Goal: Task Accomplishment & Management: Manage account settings

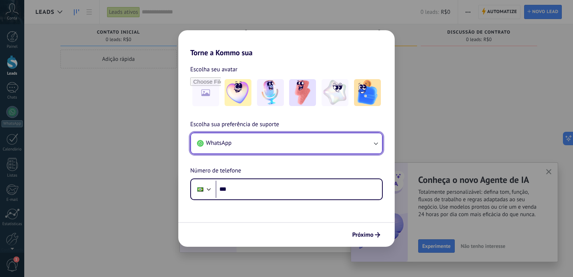
click at [322, 143] on button "WhatsApp" at bounding box center [286, 143] width 191 height 20
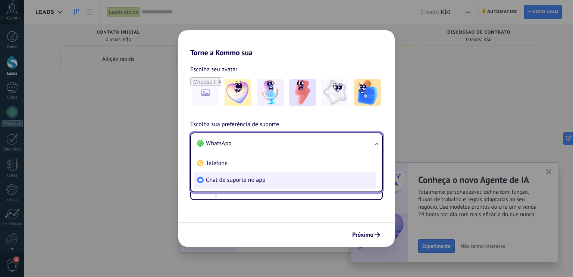
click at [247, 179] on span "Chat de suporte no app" at bounding box center [236, 179] width 60 height 7
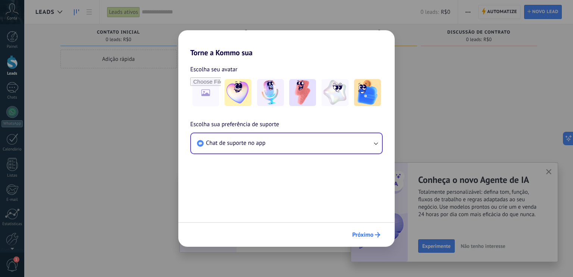
click at [362, 234] on span "Próximo" at bounding box center [362, 234] width 21 height 5
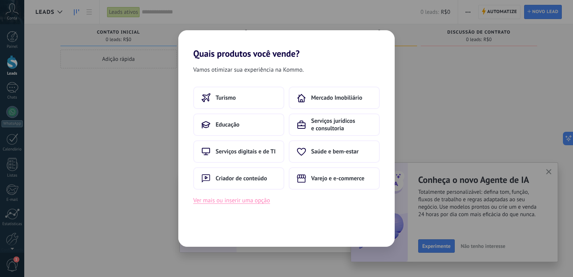
click at [227, 202] on button "Ver mais ou inserir uma opção" at bounding box center [231, 200] width 77 height 10
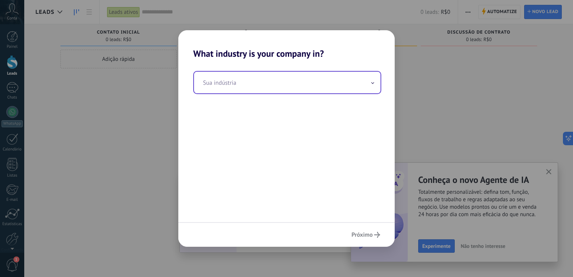
click at [247, 89] on input "text" at bounding box center [287, 83] width 186 height 22
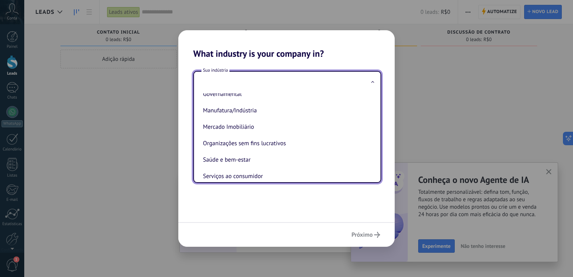
scroll to position [112, 0]
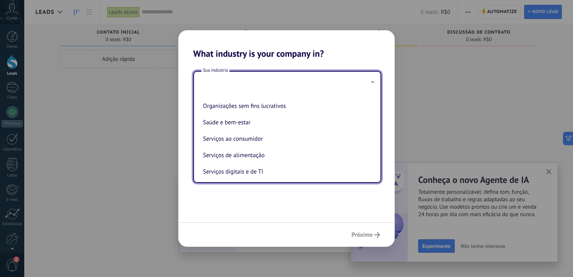
click at [228, 126] on li "Saúde e bem-estar" at bounding box center [285, 122] width 171 height 16
type input "**********"
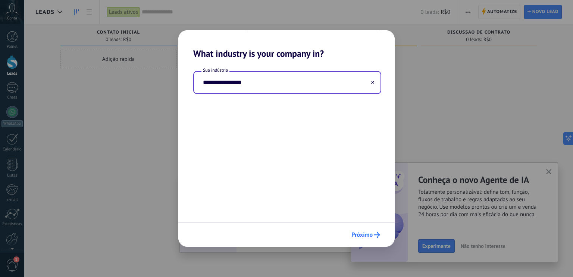
click at [358, 232] on span "Próximo" at bounding box center [361, 234] width 21 height 5
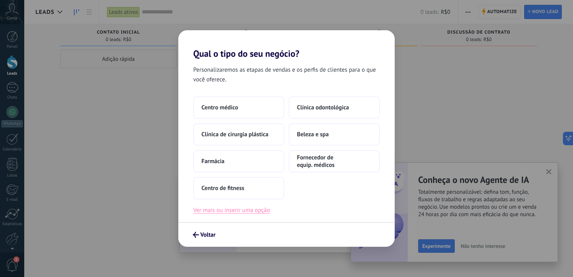
click at [251, 211] on button "Ver mais ou inserir uma opção" at bounding box center [231, 210] width 77 height 10
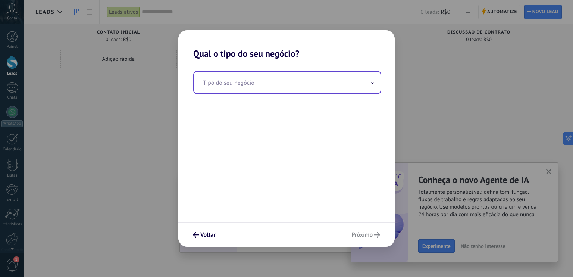
click at [240, 82] on input "text" at bounding box center [287, 83] width 186 height 22
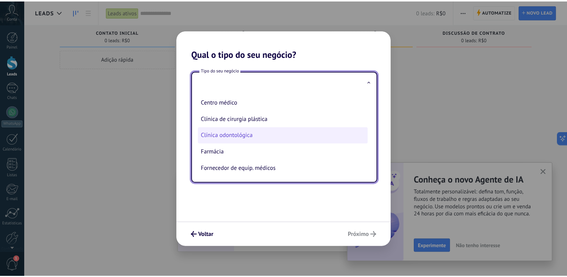
scroll to position [0, 0]
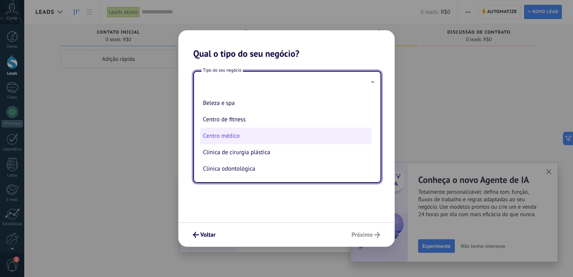
click at [230, 137] on li "Centro médico" at bounding box center [285, 135] width 171 height 16
type input "**********"
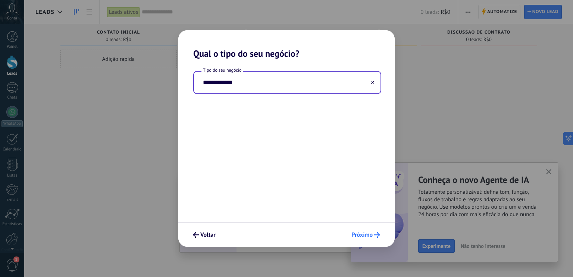
click at [354, 235] on span "Próximo" at bounding box center [361, 234] width 21 height 5
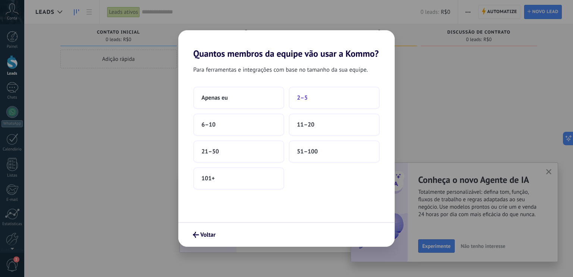
click at [316, 97] on button "2–5" at bounding box center [333, 97] width 91 height 22
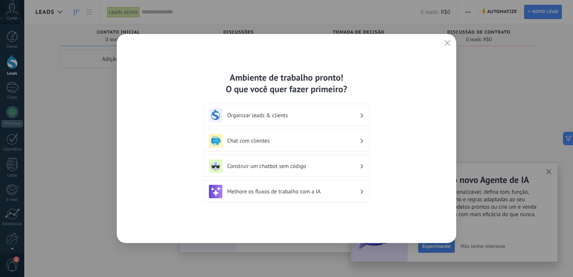
click at [272, 115] on h3 "Organizar leads & clients" at bounding box center [293, 115] width 132 height 7
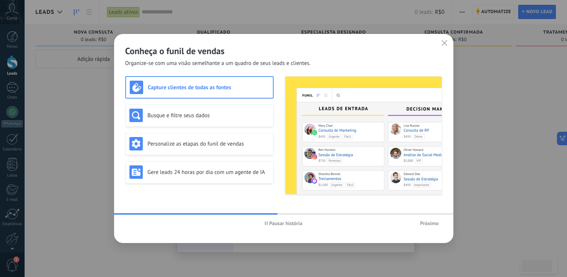
click at [178, 89] on h3 "Capture clientes de todas as fontes" at bounding box center [208, 87] width 121 height 7
click at [433, 224] on span "Próximo" at bounding box center [429, 222] width 19 height 5
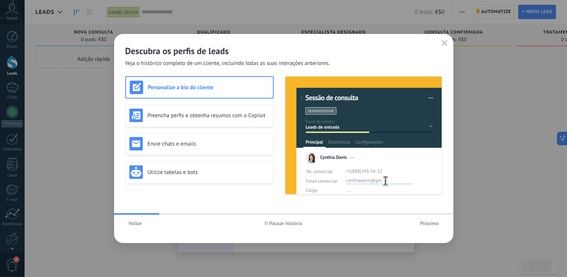
click at [433, 224] on span "Próximo" at bounding box center [429, 222] width 19 height 5
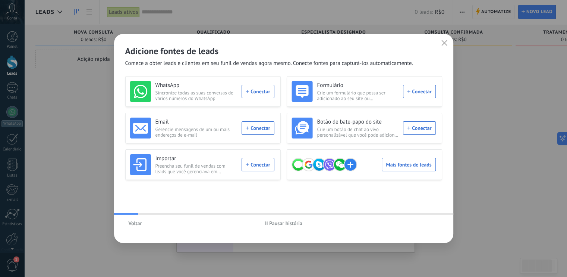
click at [449, 48] on button "button" at bounding box center [444, 43] width 10 height 10
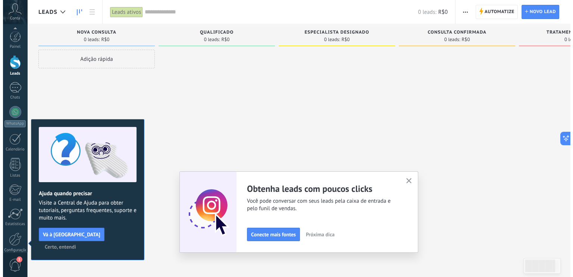
scroll to position [33, 0]
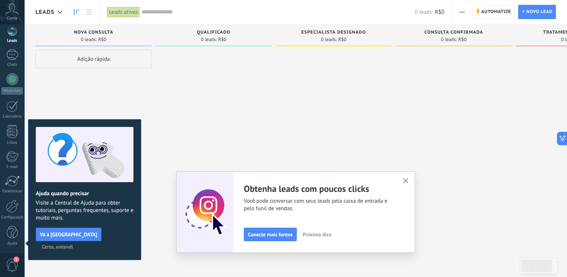
drag, startPoint x: 319, startPoint y: 232, endPoint x: 383, endPoint y: 202, distance: 70.2
click at [382, 204] on div "Obtenha leads com poucos clicks Você pode conversar com seus leads pela caixa d…" at bounding box center [324, 212] width 160 height 58
click at [410, 178] on button "button" at bounding box center [405, 181] width 9 height 10
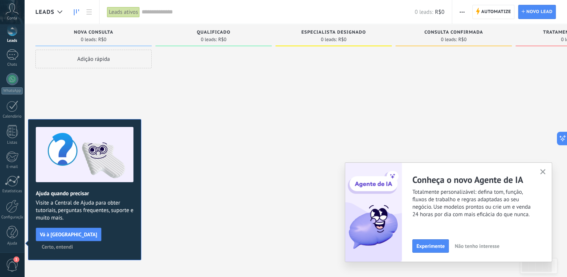
click at [73, 244] on span "Certo, entendi" at bounding box center [57, 246] width 31 height 5
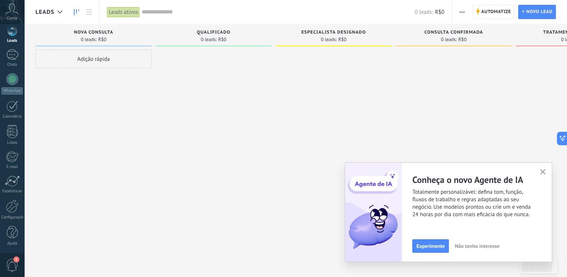
click at [540, 171] on icon "button" at bounding box center [543, 172] width 6 height 6
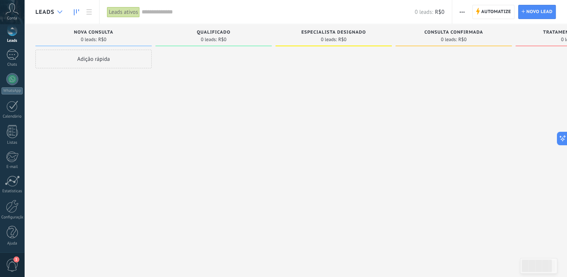
click at [54, 13] on div at bounding box center [60, 12] width 12 height 15
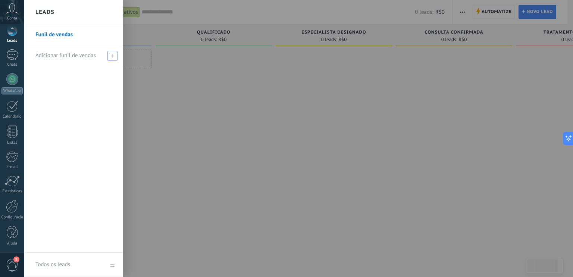
click at [61, 56] on span "Adicionar funil de vendas" at bounding box center [65, 55] width 60 height 7
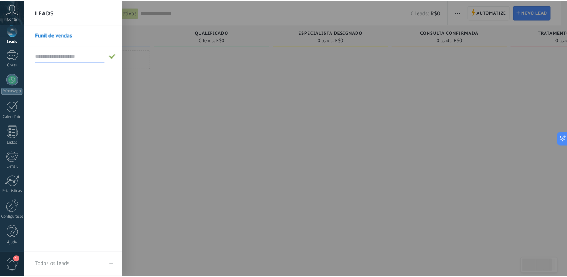
scroll to position [0, 0]
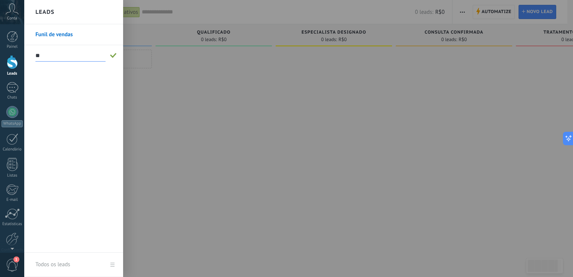
type input "*"
type input "**********"
click at [115, 55] on span at bounding box center [113, 55] width 7 height 5
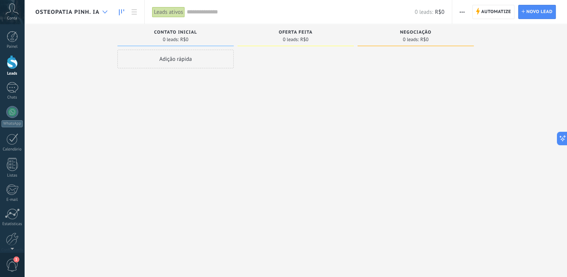
click at [101, 13] on div at bounding box center [105, 12] width 12 height 15
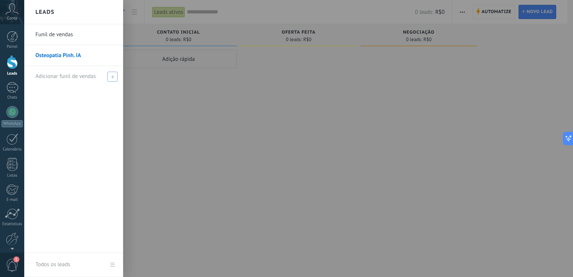
click at [77, 74] on span "Adicionar funil de vendas" at bounding box center [65, 76] width 60 height 7
type input "**********"
click at [67, 74] on input "**********" at bounding box center [70, 76] width 70 height 12
type input "**********"
click at [116, 77] on span at bounding box center [113, 76] width 7 height 5
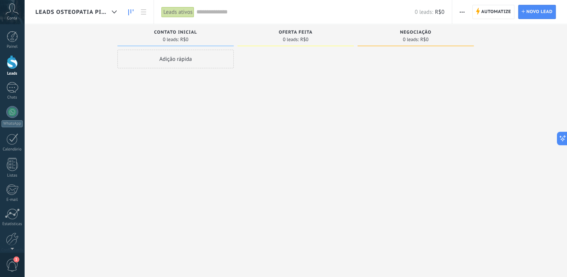
click at [108, 13] on span "Leads osteopatia Pinh" at bounding box center [71, 12] width 73 height 7
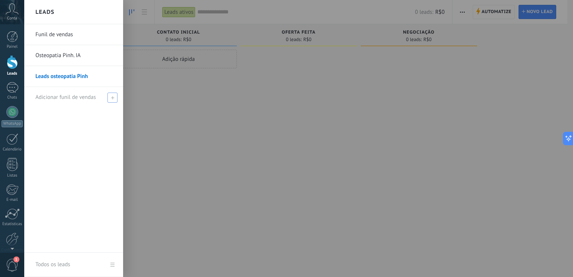
click at [92, 96] on span "Adicionar funil de vendas" at bounding box center [65, 97] width 60 height 7
type input "**********"
click at [111, 98] on span at bounding box center [113, 97] width 7 height 5
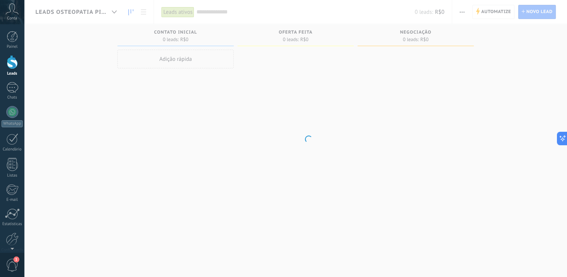
click at [202, 111] on body ".abccls-1,.abccls-2{fill-rule:evenodd}.abccls-2{fill:#fff} .abfcls-1{fill:none}…" at bounding box center [283, 138] width 567 height 277
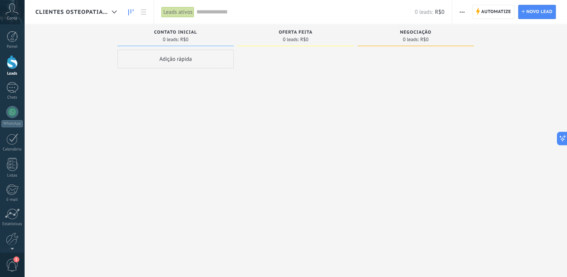
click at [86, 12] on span "Clientes Osteopatia Pinh" at bounding box center [71, 12] width 73 height 7
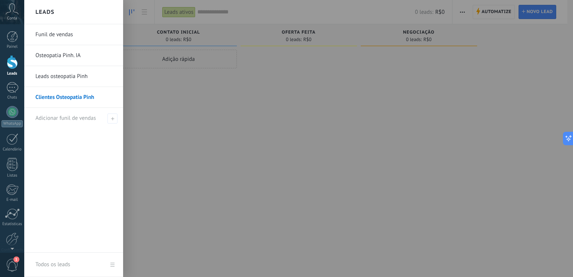
click at [73, 76] on link "Leads osteopatia Pinh" at bounding box center [75, 76] width 80 height 21
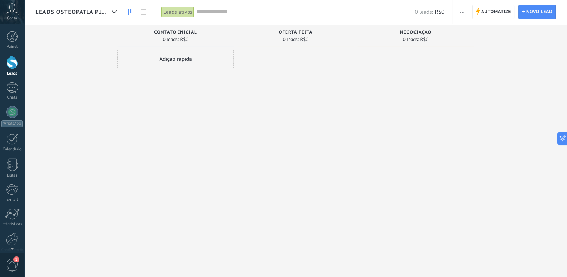
click at [75, 11] on span "Leads osteopatia Pinh" at bounding box center [71, 12] width 73 height 7
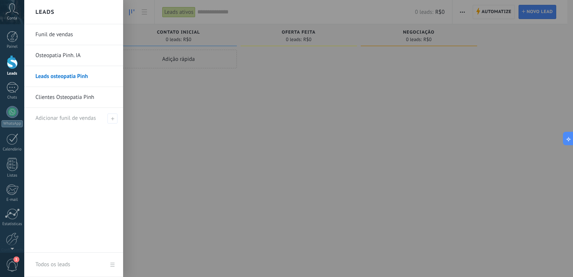
click at [276, 167] on div at bounding box center [310, 138] width 573 height 277
